Goal: Use online tool/utility: Utilize a website feature to perform a specific function

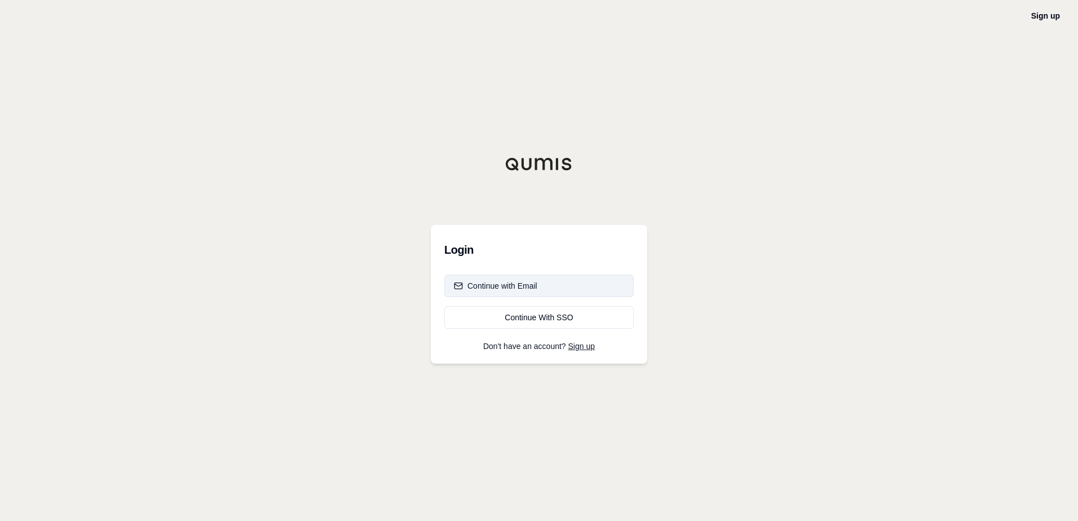
click at [539, 289] on button "Continue with Email" at bounding box center [539, 286] width 190 height 23
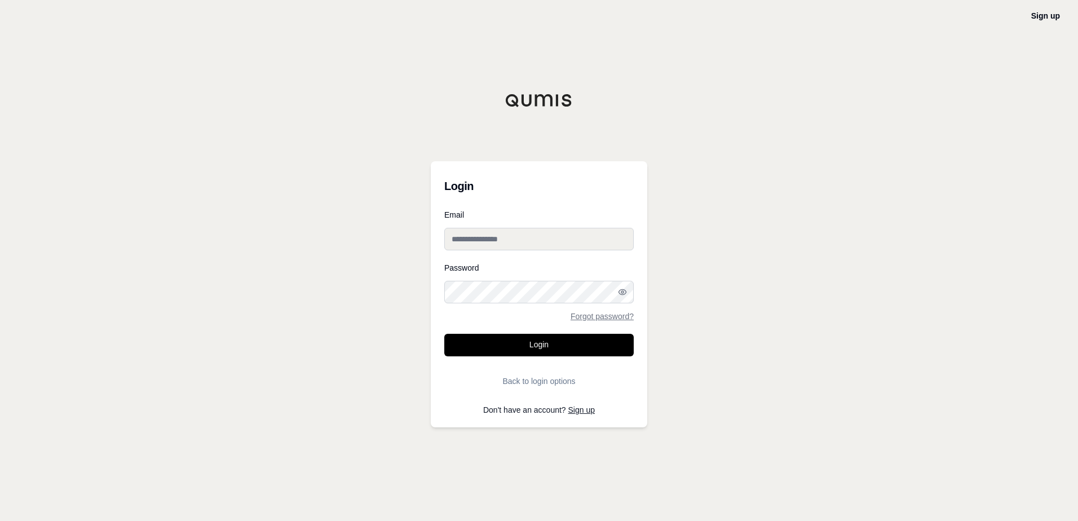
click at [538, 240] on input "Email" at bounding box center [539, 239] width 190 height 23
type input "**********"
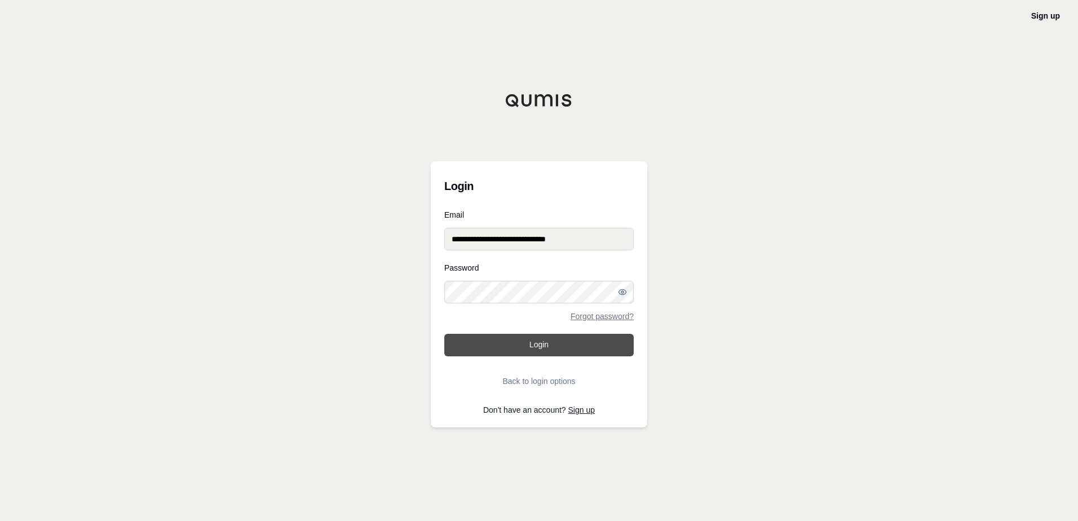
click at [545, 353] on button "Login" at bounding box center [539, 345] width 190 height 23
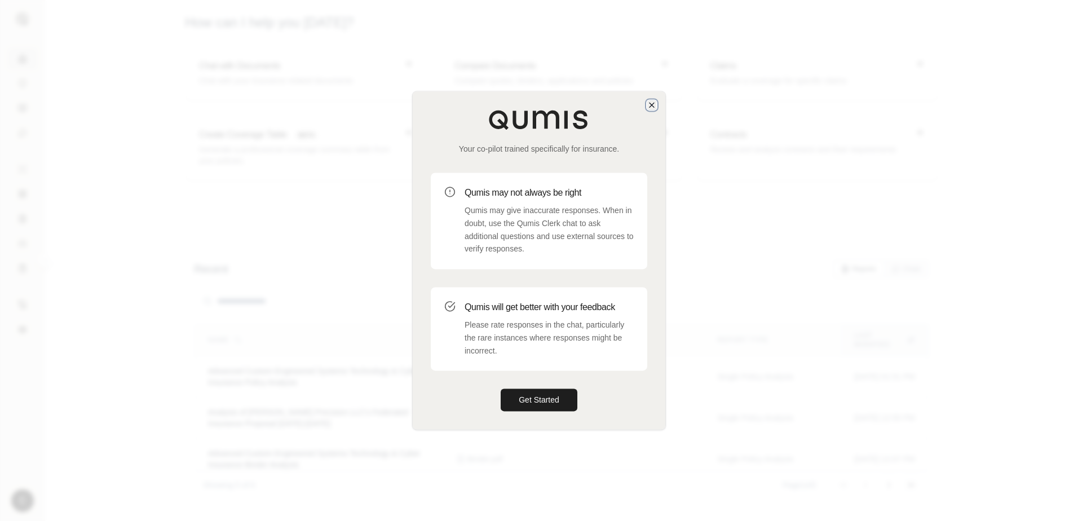
click at [654, 105] on icon "button" at bounding box center [652, 104] width 9 height 9
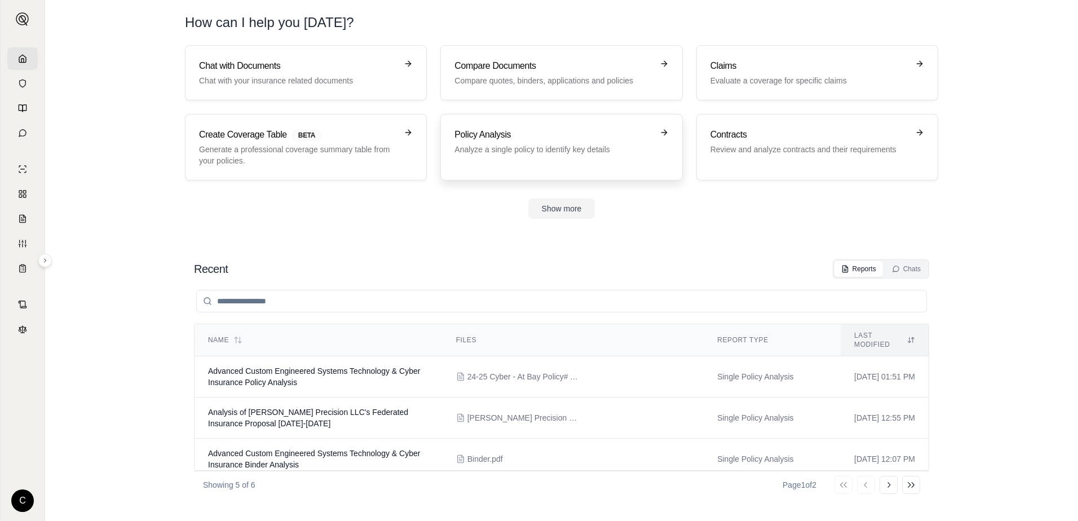
click at [512, 148] on p "Analyze a single policy to identify key details" at bounding box center [554, 149] width 198 height 11
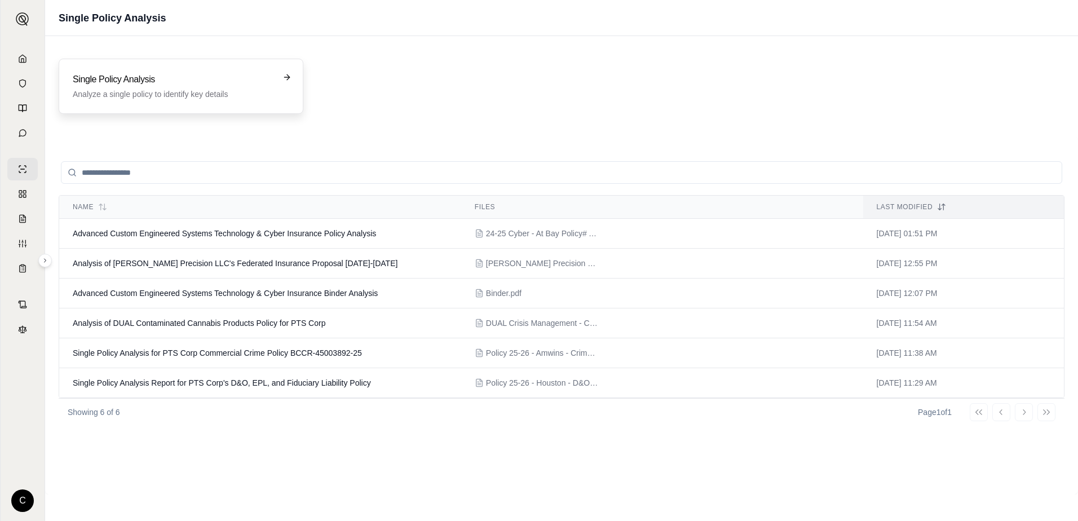
click at [255, 99] on p "Analyze a single policy to identify key details" at bounding box center [173, 94] width 201 height 11
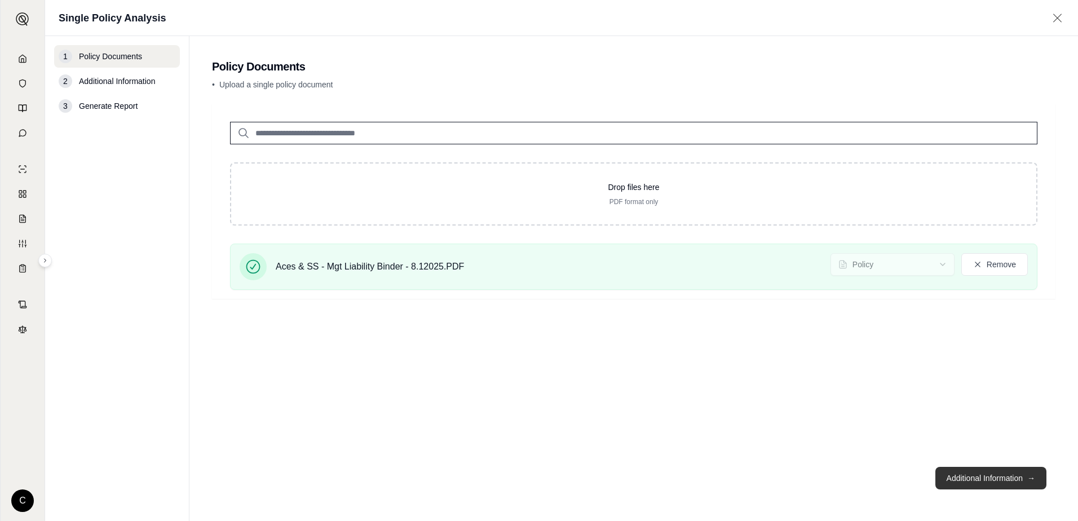
click at [963, 475] on button "Additional Information →" at bounding box center [991, 478] width 111 height 23
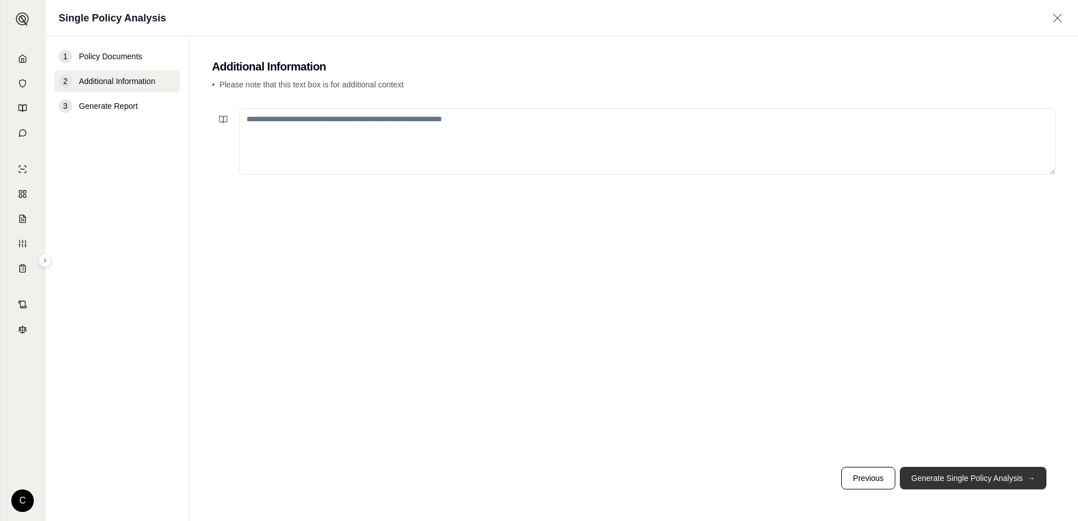
click at [963, 475] on button "Generate Single Policy Analysis →" at bounding box center [973, 478] width 147 height 23
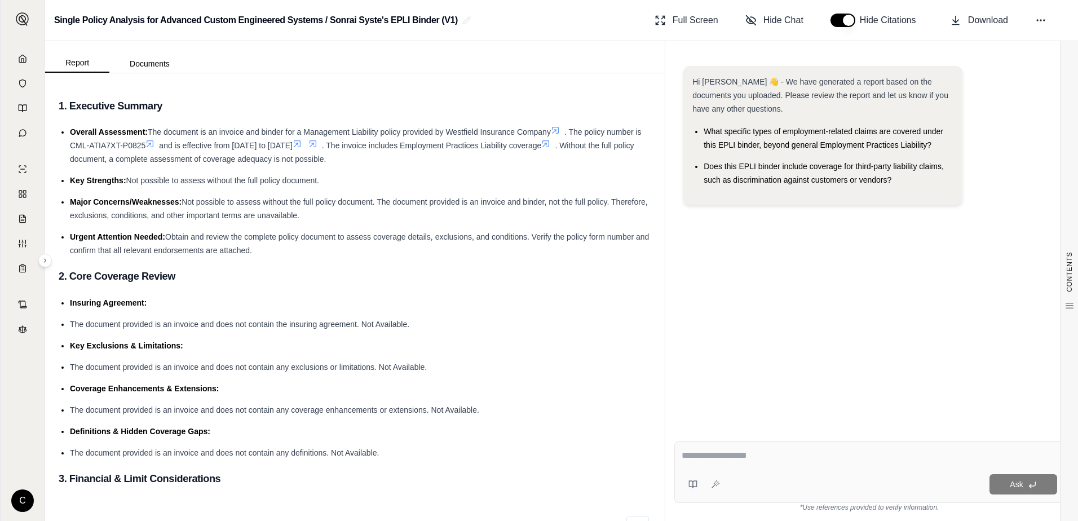
click at [398, 251] on li "Urgent Attention Needed: Obtain and review the complete policy document to asse…" at bounding box center [361, 243] width 582 height 27
click at [20, 60] on icon at bounding box center [22, 58] width 9 height 9
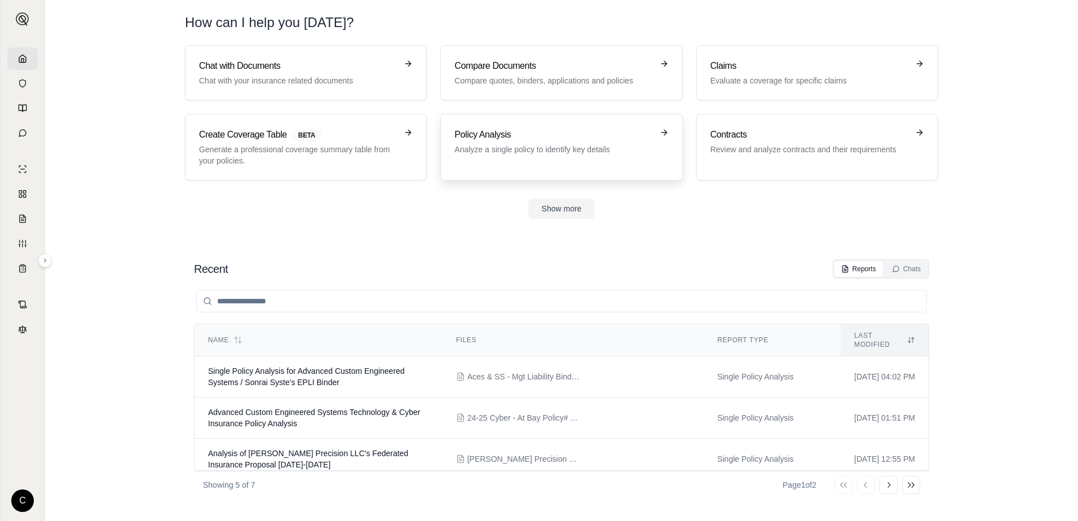
click at [486, 143] on div "Policy Analysis Analyze a single policy to identify key details" at bounding box center [554, 141] width 198 height 27
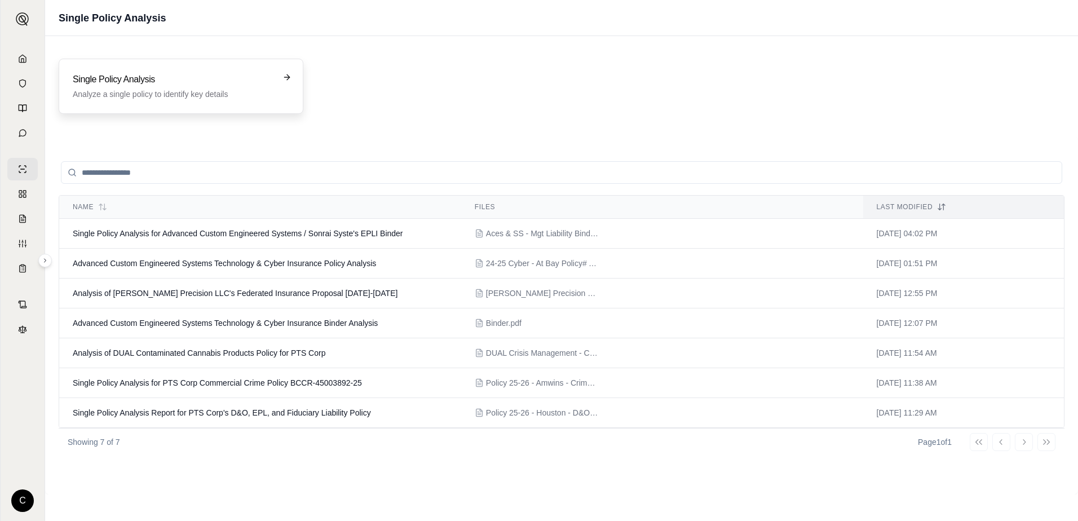
click at [235, 94] on p "Analyze a single policy to identify key details" at bounding box center [173, 94] width 201 height 11
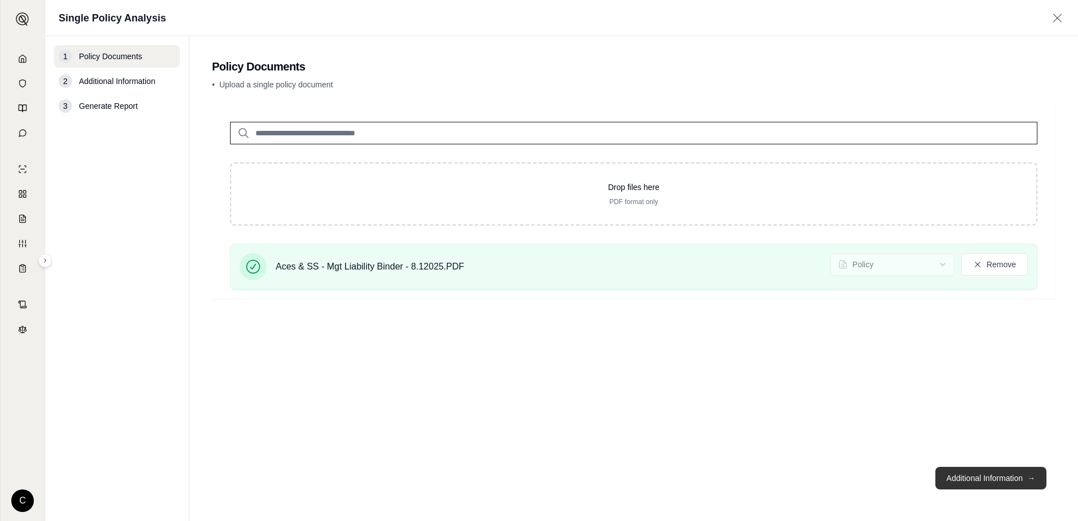
click at [961, 477] on button "Additional Information →" at bounding box center [991, 478] width 111 height 23
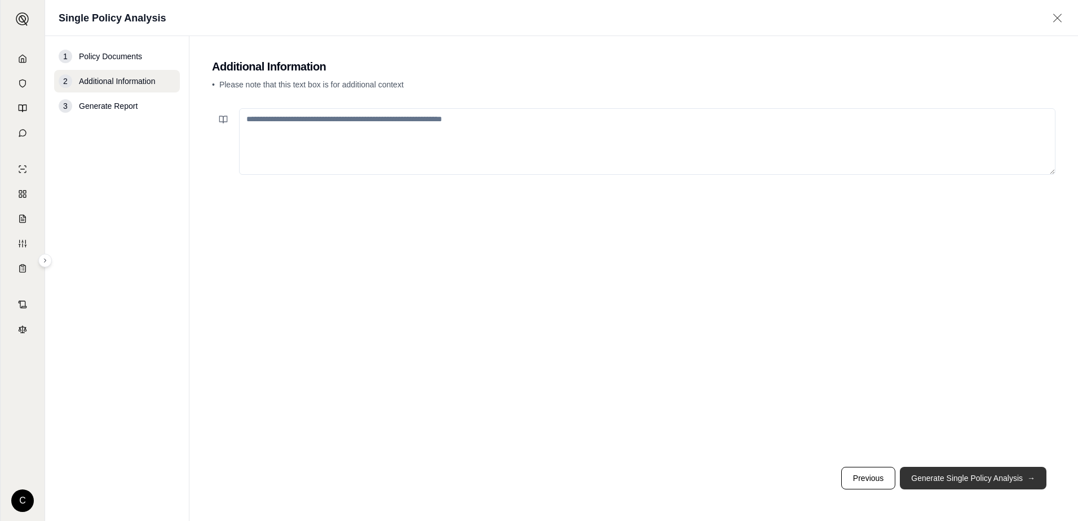
click at [961, 477] on button "Generate Single Policy Analysis →" at bounding box center [973, 478] width 147 height 23
